Goal: Information Seeking & Learning: Understand process/instructions

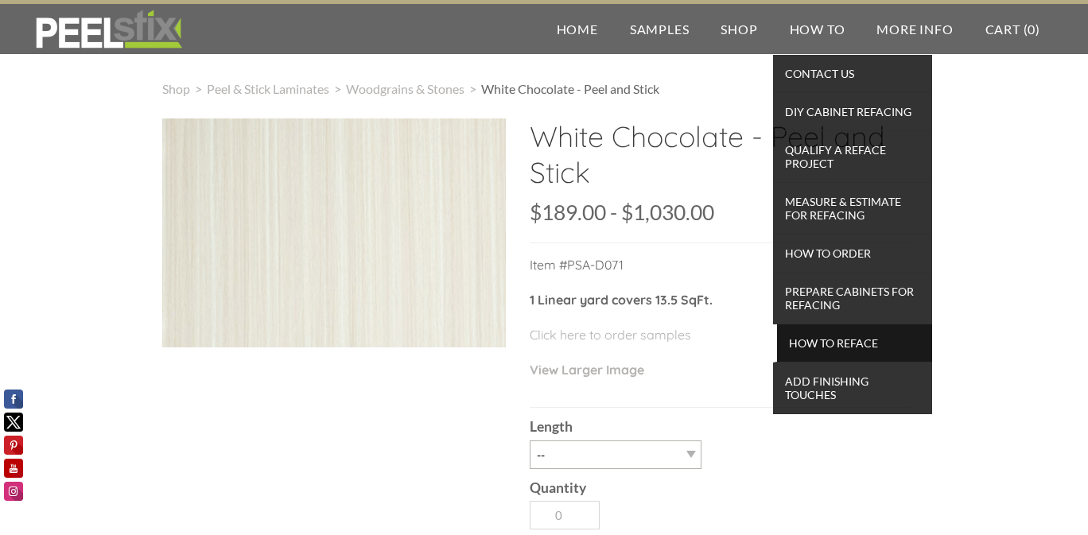
click at [833, 339] on span "How To Reface" at bounding box center [854, 342] width 147 height 21
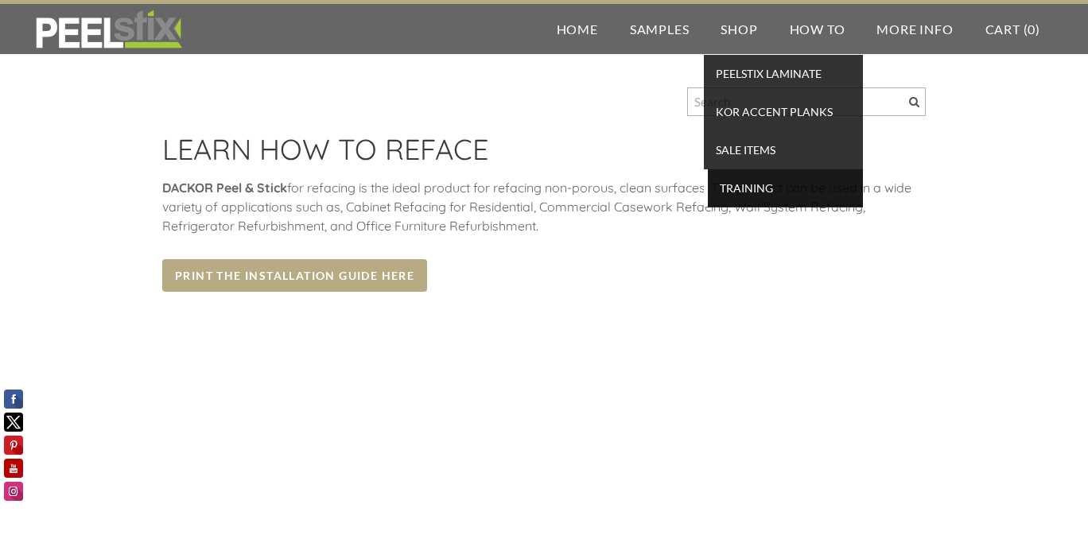
click at [752, 188] on span "TRAINING" at bounding box center [785, 187] width 147 height 21
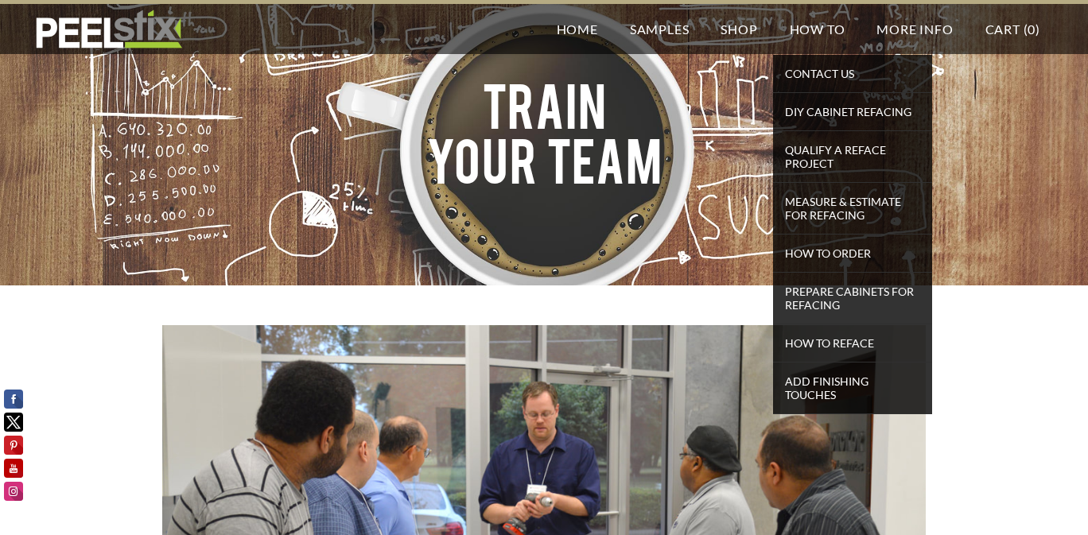
drag, startPoint x: 816, startPoint y: 31, endPoint x: 780, endPoint y: -26, distance: 67.5
click at [780, 0] on div "Home Samples Shop How To More Info Cart ( 0 )" at bounding box center [544, 27] width 1088 height 54
click at [812, 29] on link "How To" at bounding box center [817, 29] width 87 height 50
click at [813, 29] on link "How To" at bounding box center [817, 29] width 87 height 50
click at [825, 106] on span "DIY Cabinet Refacing" at bounding box center [854, 111] width 147 height 21
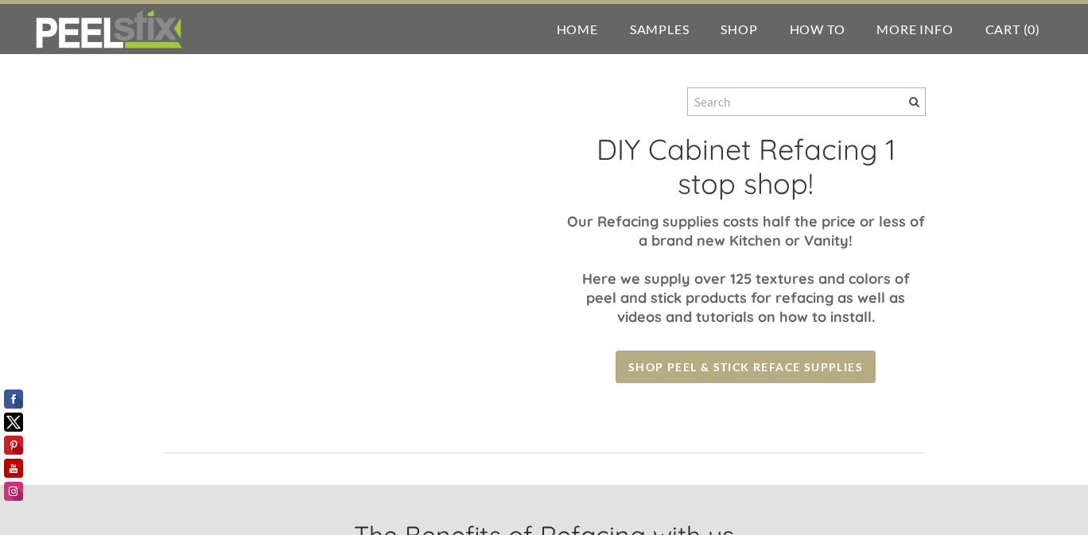
click at [99, 115] on div "DIY Cabinet Refacing 1 stop shop! Our Refacing supplies costs half the price or…" at bounding box center [544, 266] width 1088 height 437
click at [565, 157] on td "DIY Cabinet Refacing 1 stop shop! Our Refacing supplies costs half the price or…" at bounding box center [746, 276] width 384 height 289
